Goal: Information Seeking & Learning: Learn about a topic

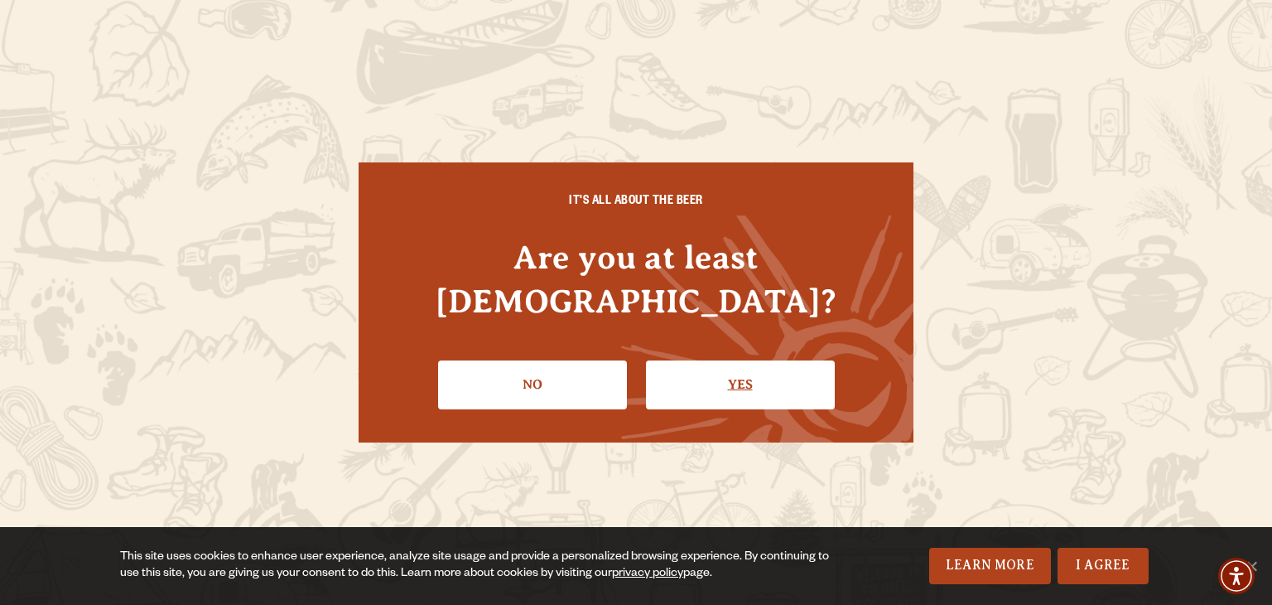
click at [687, 360] on link "Yes" at bounding box center [740, 384] width 189 height 48
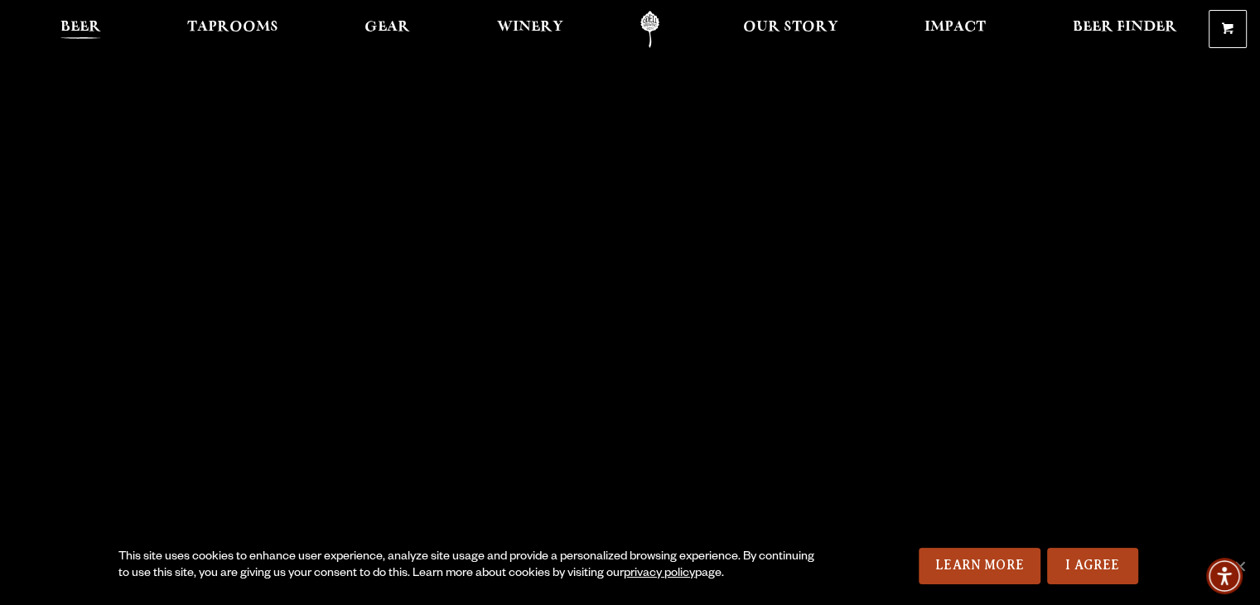
click at [73, 33] on span "Beer" at bounding box center [80, 27] width 41 height 13
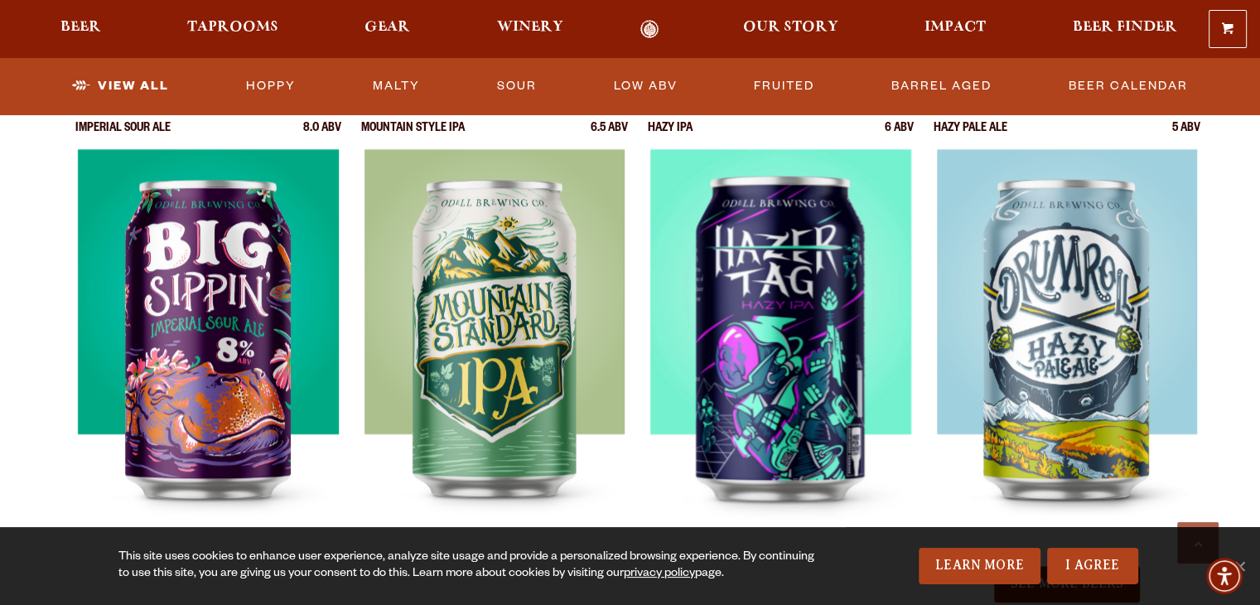
scroll to position [1739, 0]
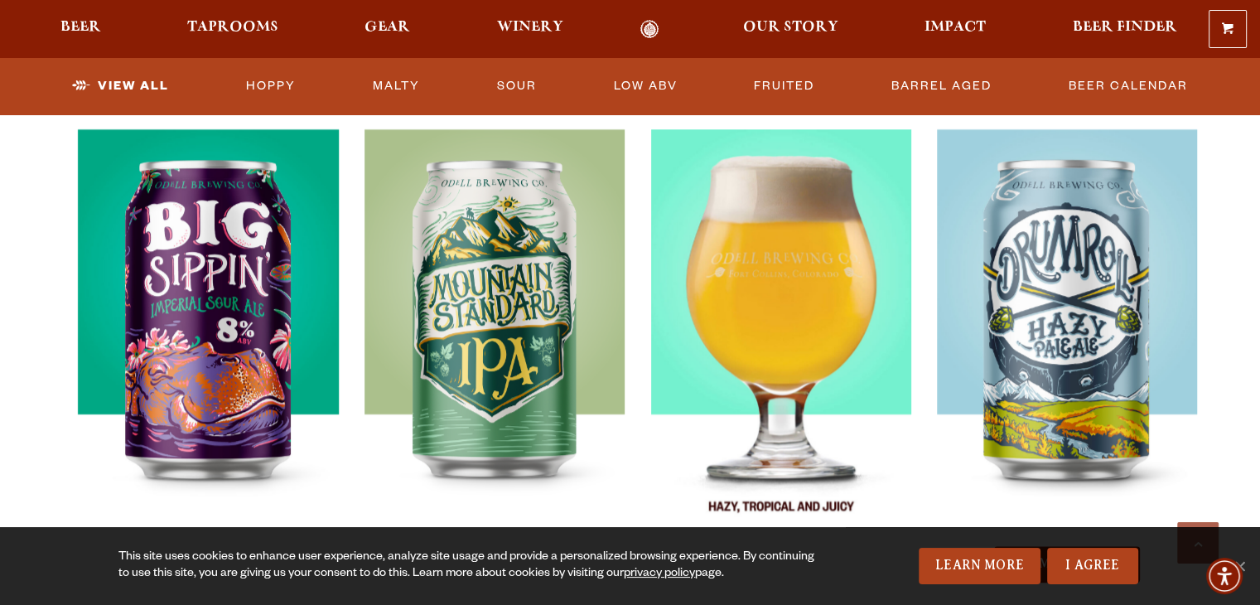
click at [760, 339] on img at bounding box center [780, 336] width 261 height 414
